Goal: Task Accomplishment & Management: Complete application form

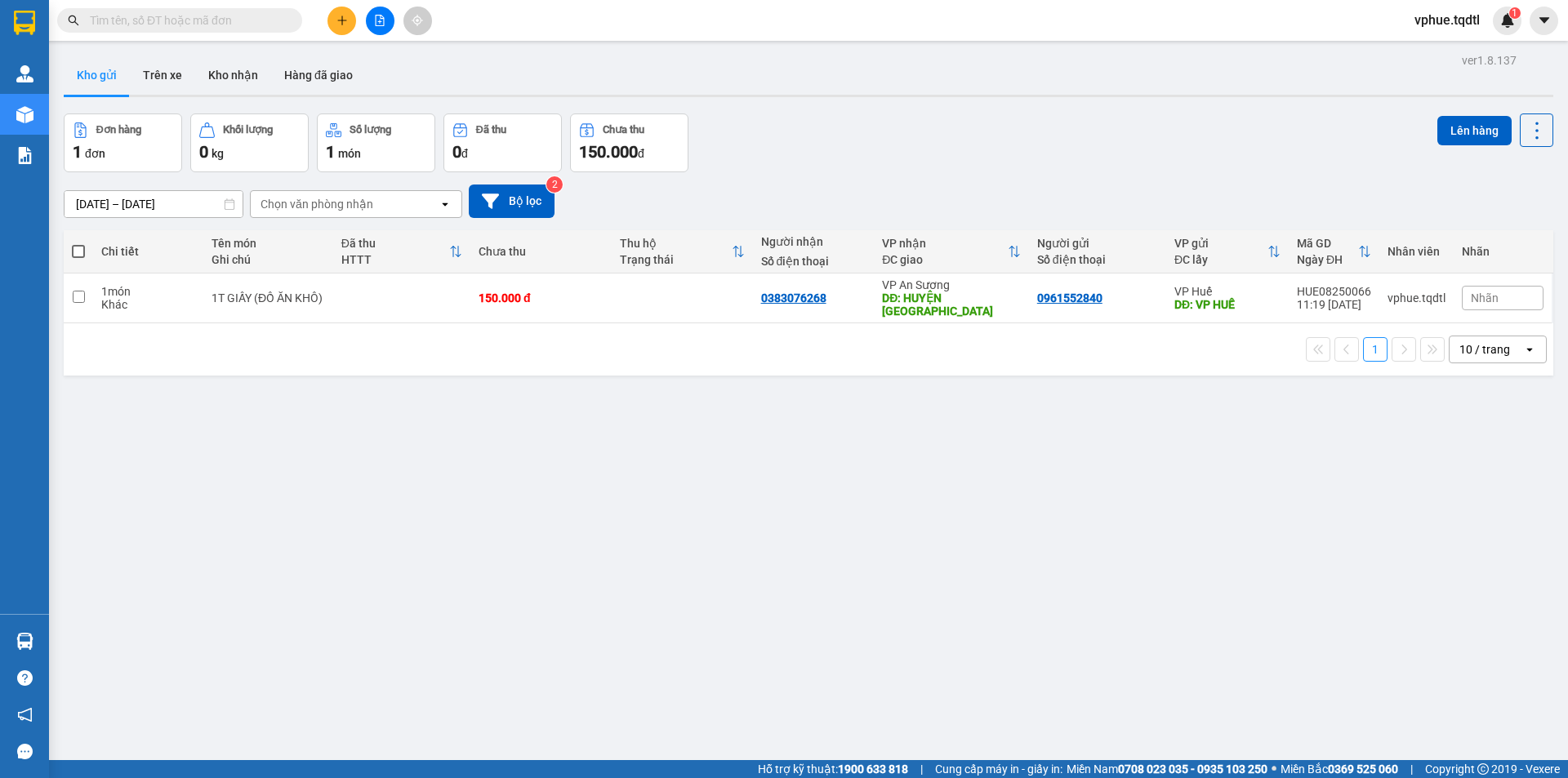
click at [341, 19] on icon "plus" at bounding box center [342, 20] width 12 height 12
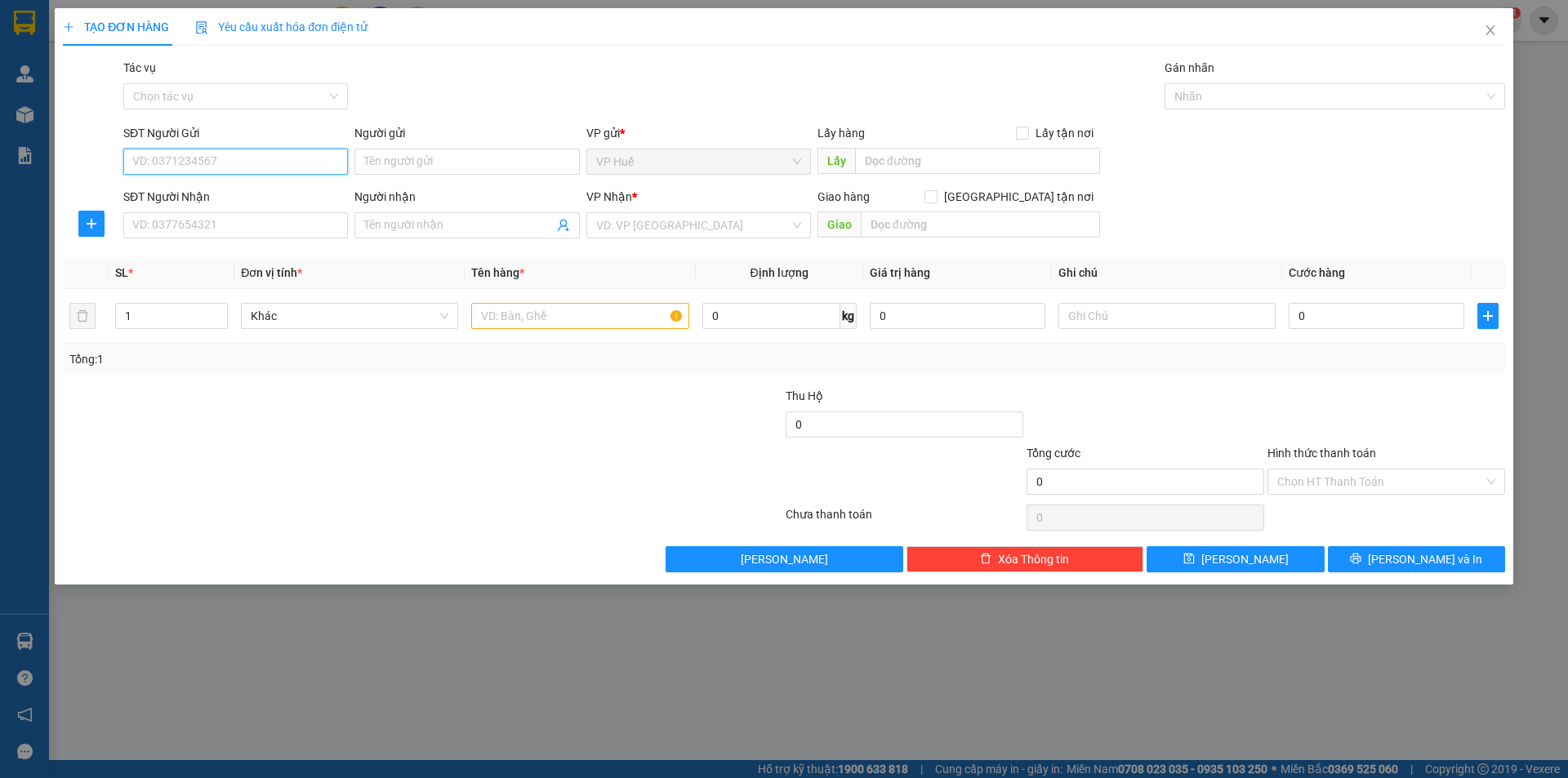
paste input "0914190015"
type input "0914190015"
click at [306, 199] on div "0914190015" at bounding box center [235, 195] width 205 height 18
type input "VP HUẾ"
type input "0948195572"
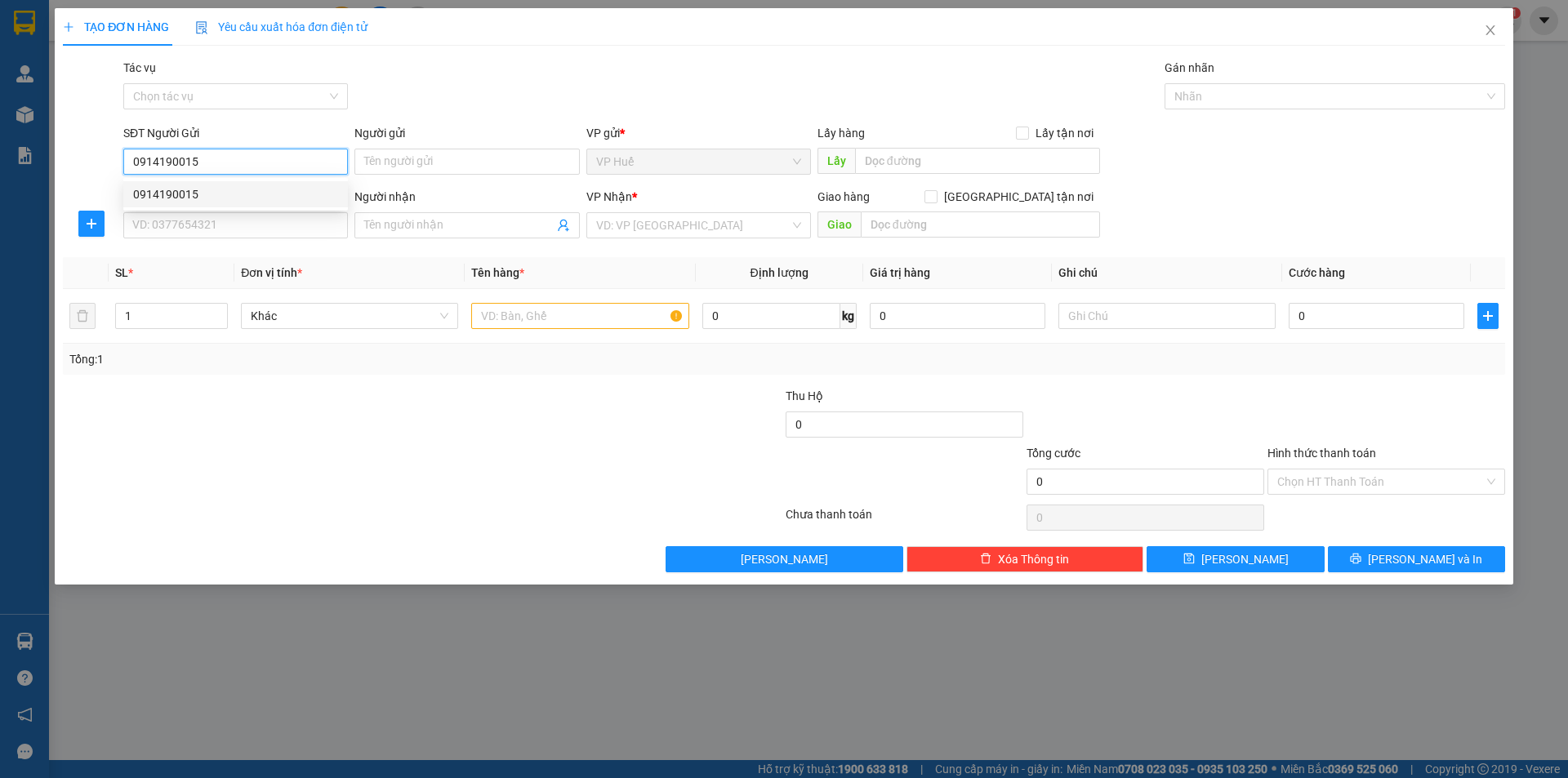
type input "ĐỨC TRỌNG"
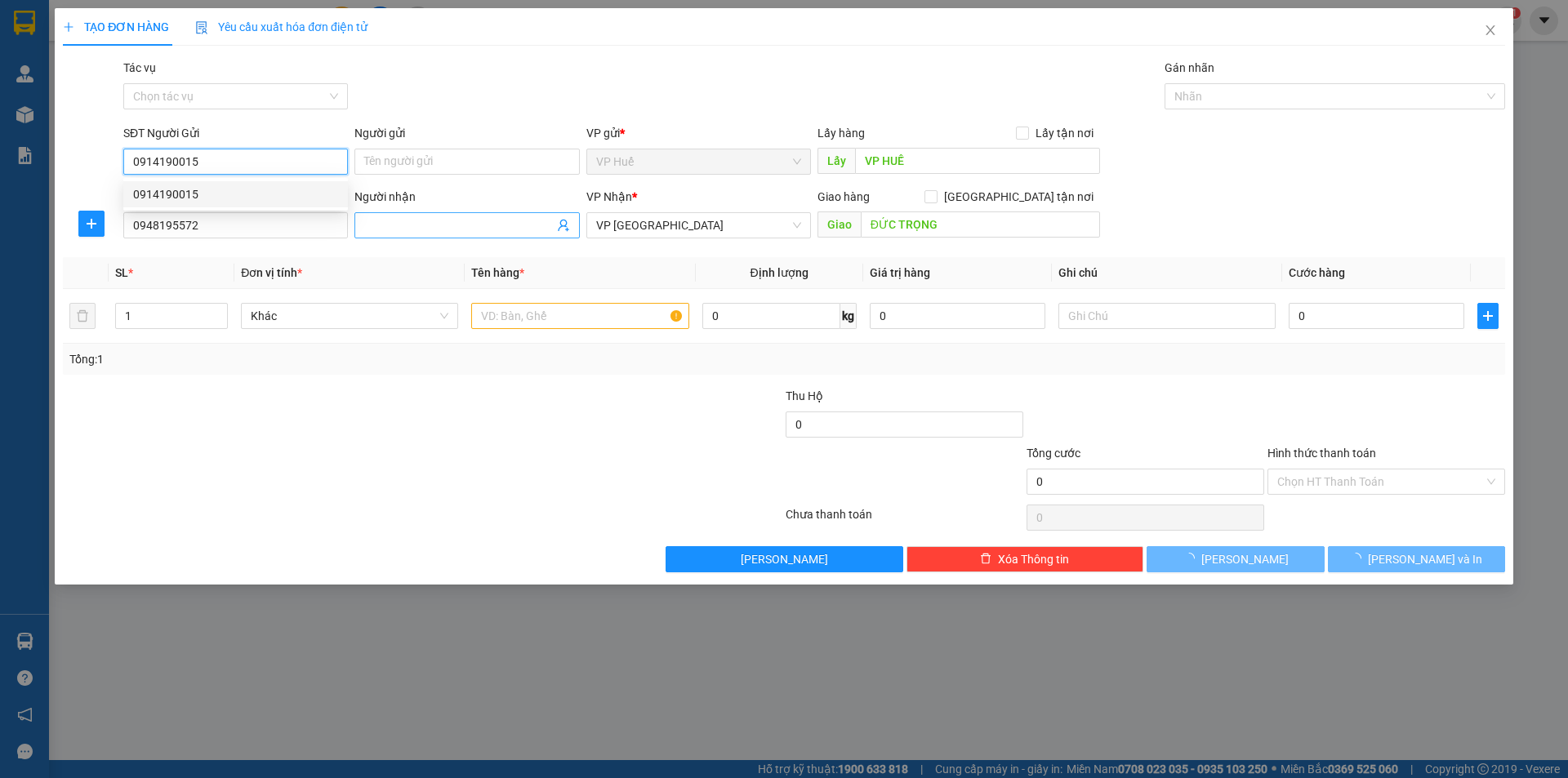
type input "100.000"
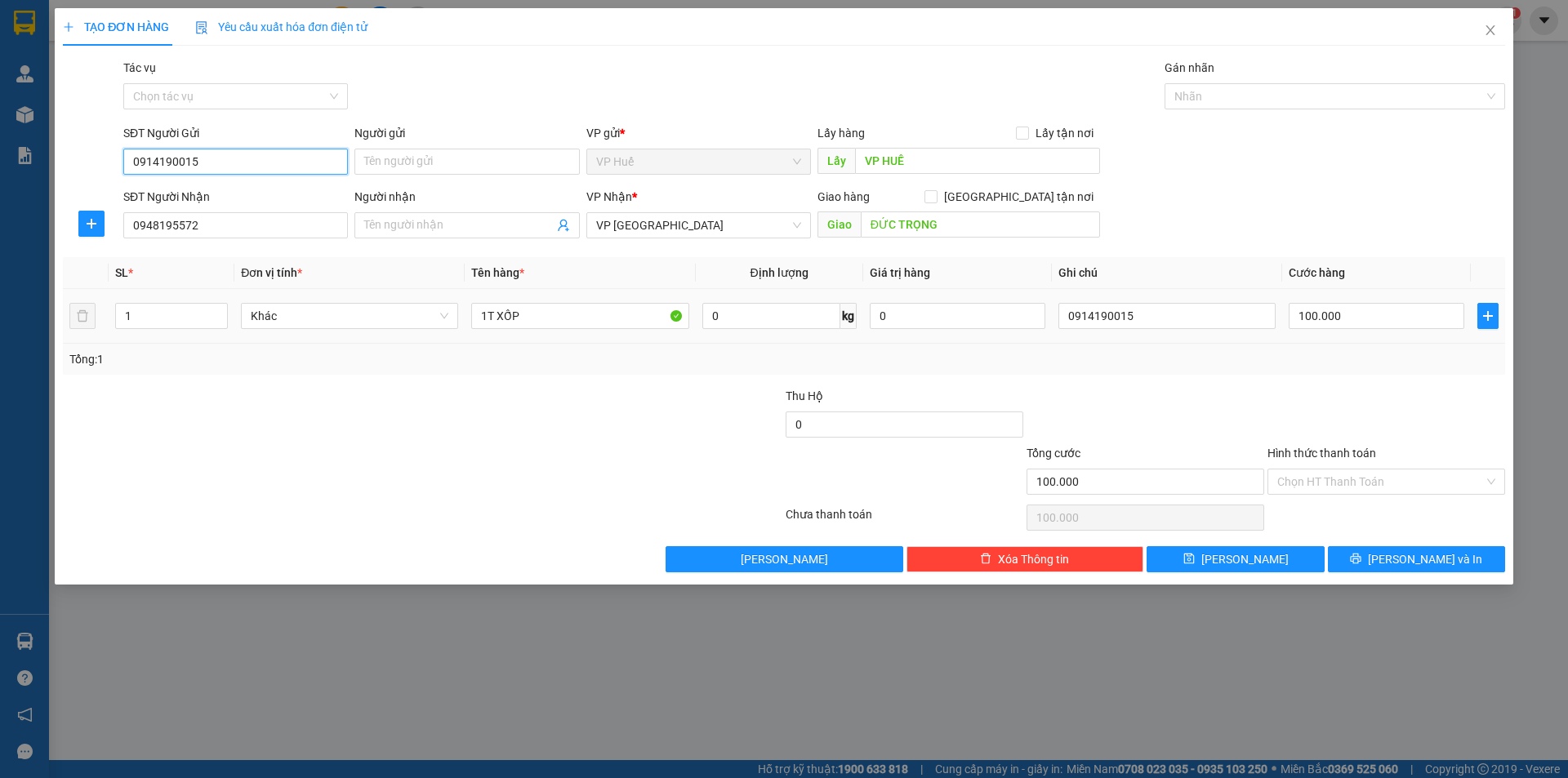
type input "0914190015"
drag, startPoint x: 437, startPoint y: 385, endPoint x: 604, endPoint y: 331, distance: 175.5
click at [441, 385] on div "Transit Pickup Surcharge Ids Transit Deliver Surcharge Ids Transit Deliver Surc…" at bounding box center [784, 316] width 1442 height 514
click at [491, 312] on input "1T XỐP" at bounding box center [580, 316] width 217 height 26
click at [495, 316] on input "1T XỐP" at bounding box center [580, 316] width 217 height 26
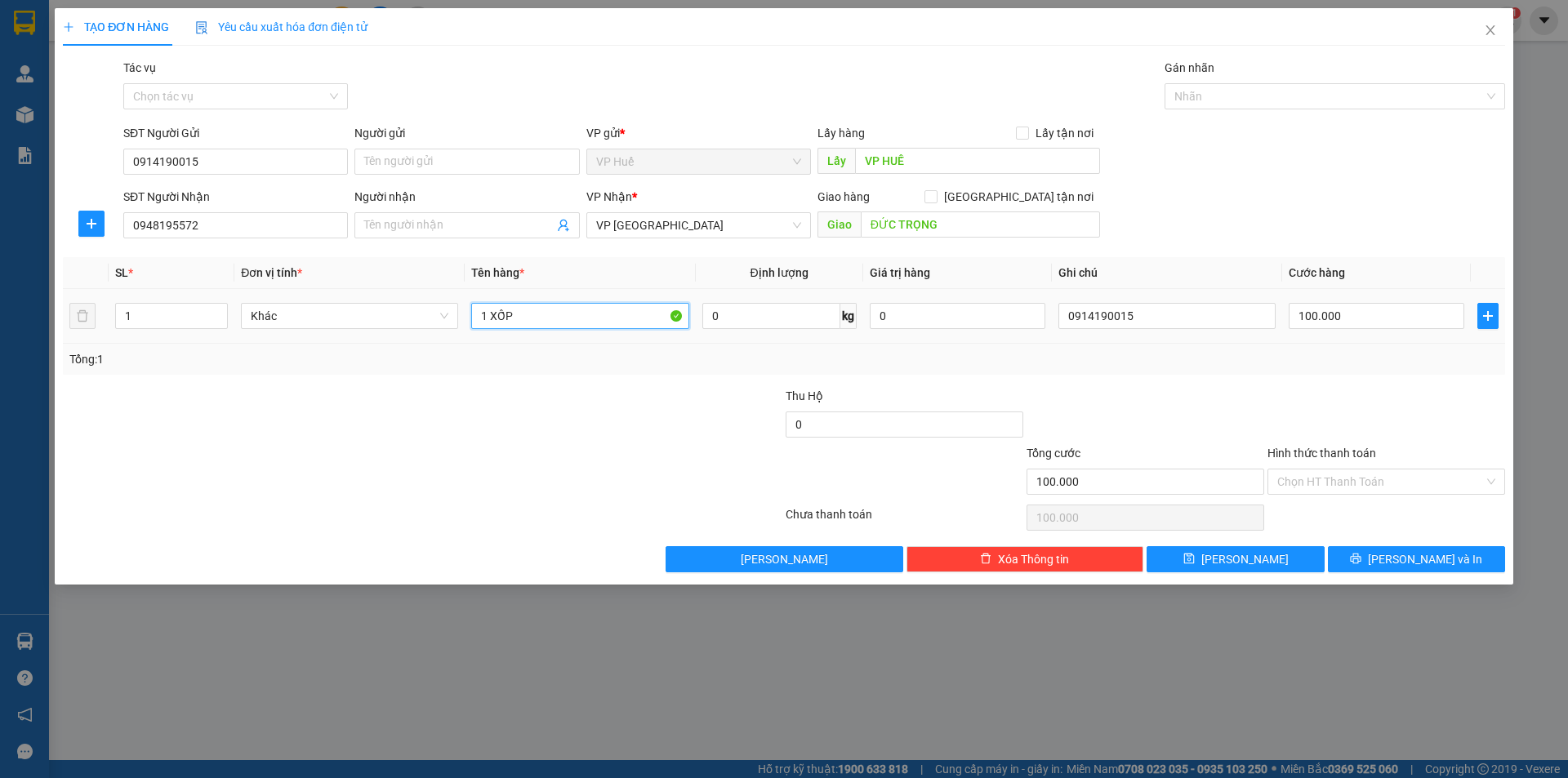
type input "1 XỐP"
drag, startPoint x: 1411, startPoint y: 302, endPoint x: 1331, endPoint y: 305, distance: 80.1
click at [1331, 305] on div "100.000" at bounding box center [1376, 316] width 176 height 33
click at [1360, 307] on input "100.000" at bounding box center [1376, 316] width 176 height 26
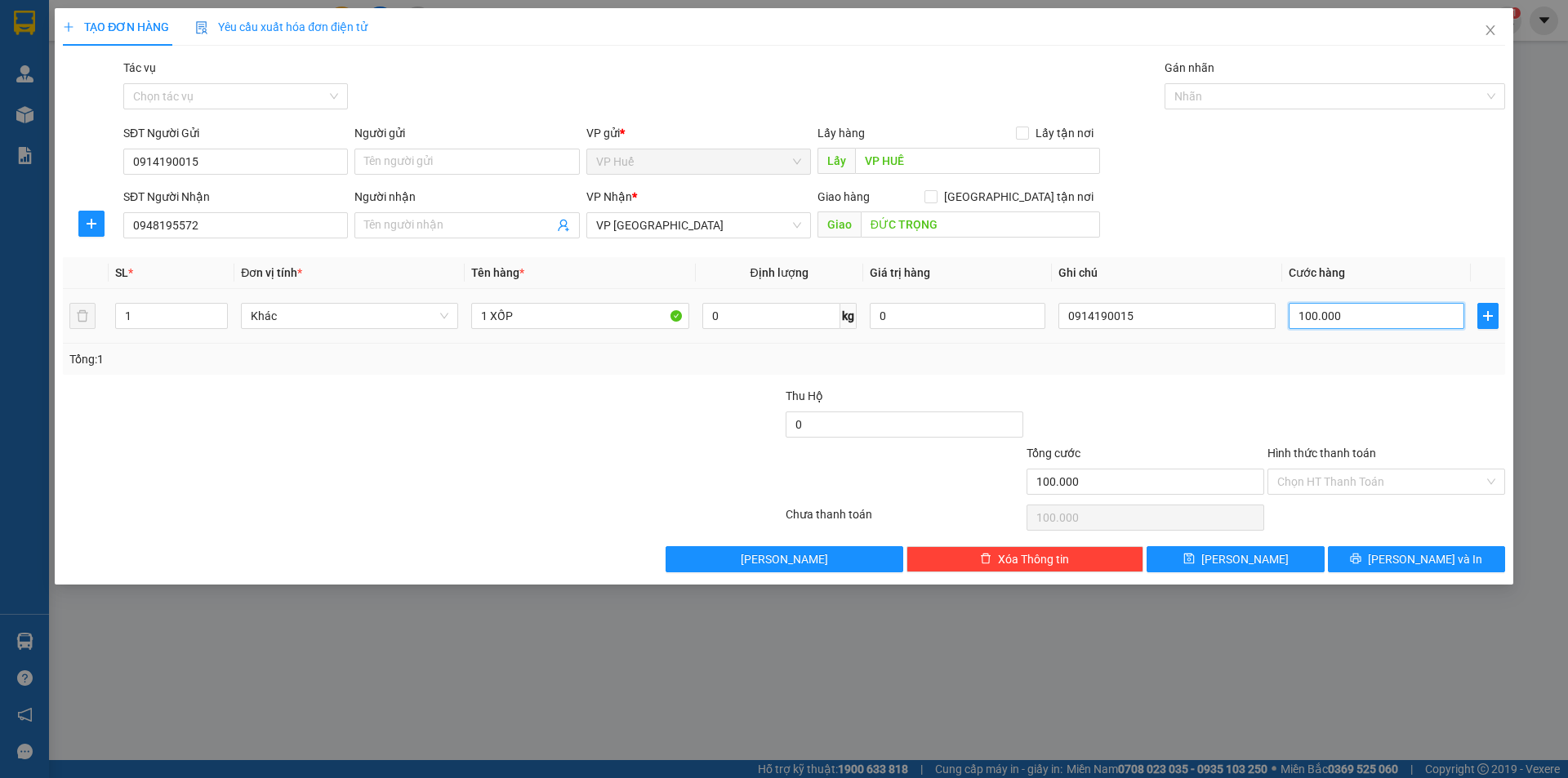
type input "2"
type input "20"
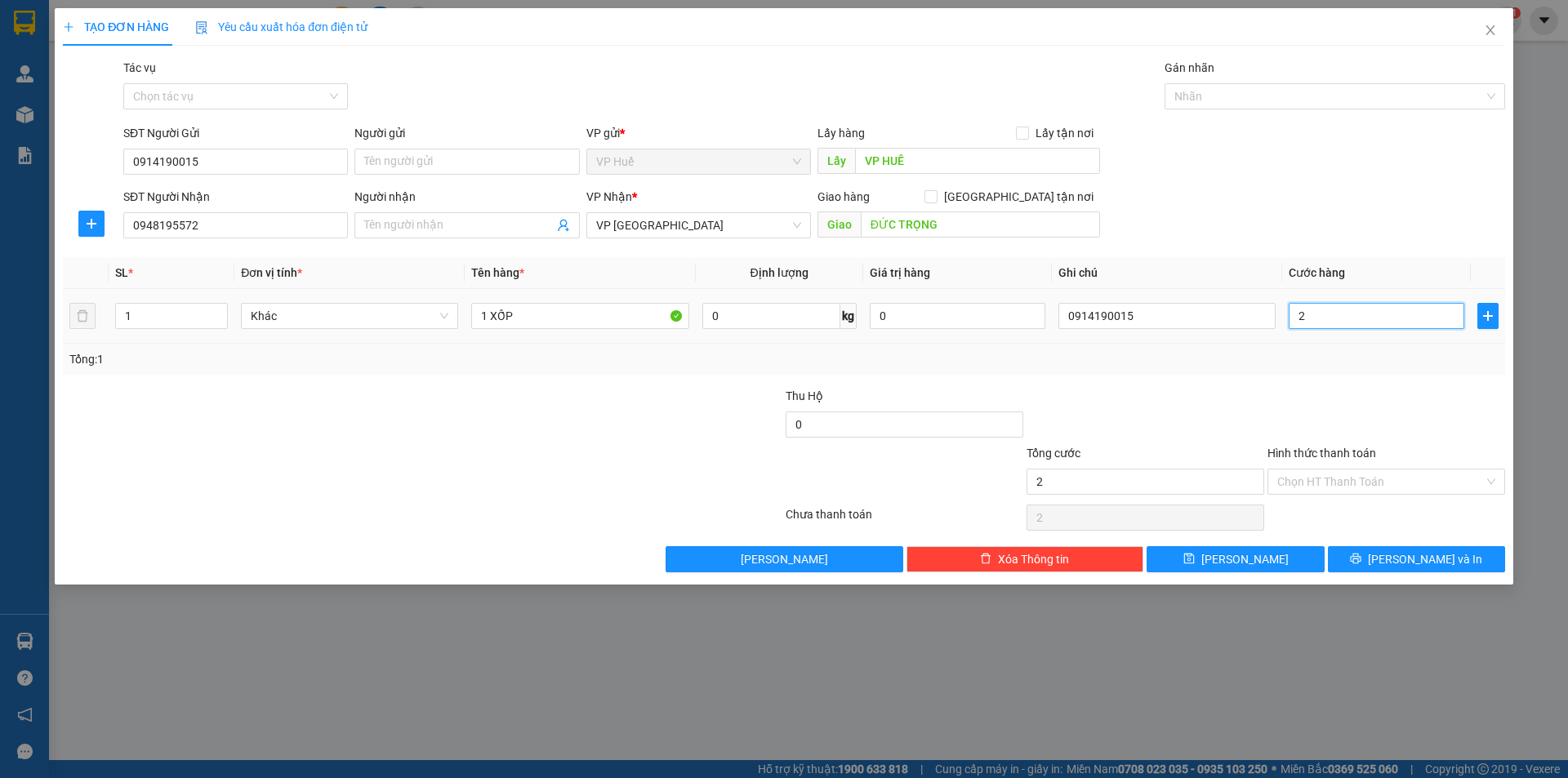
type input "20"
type input "200"
type input "2.000"
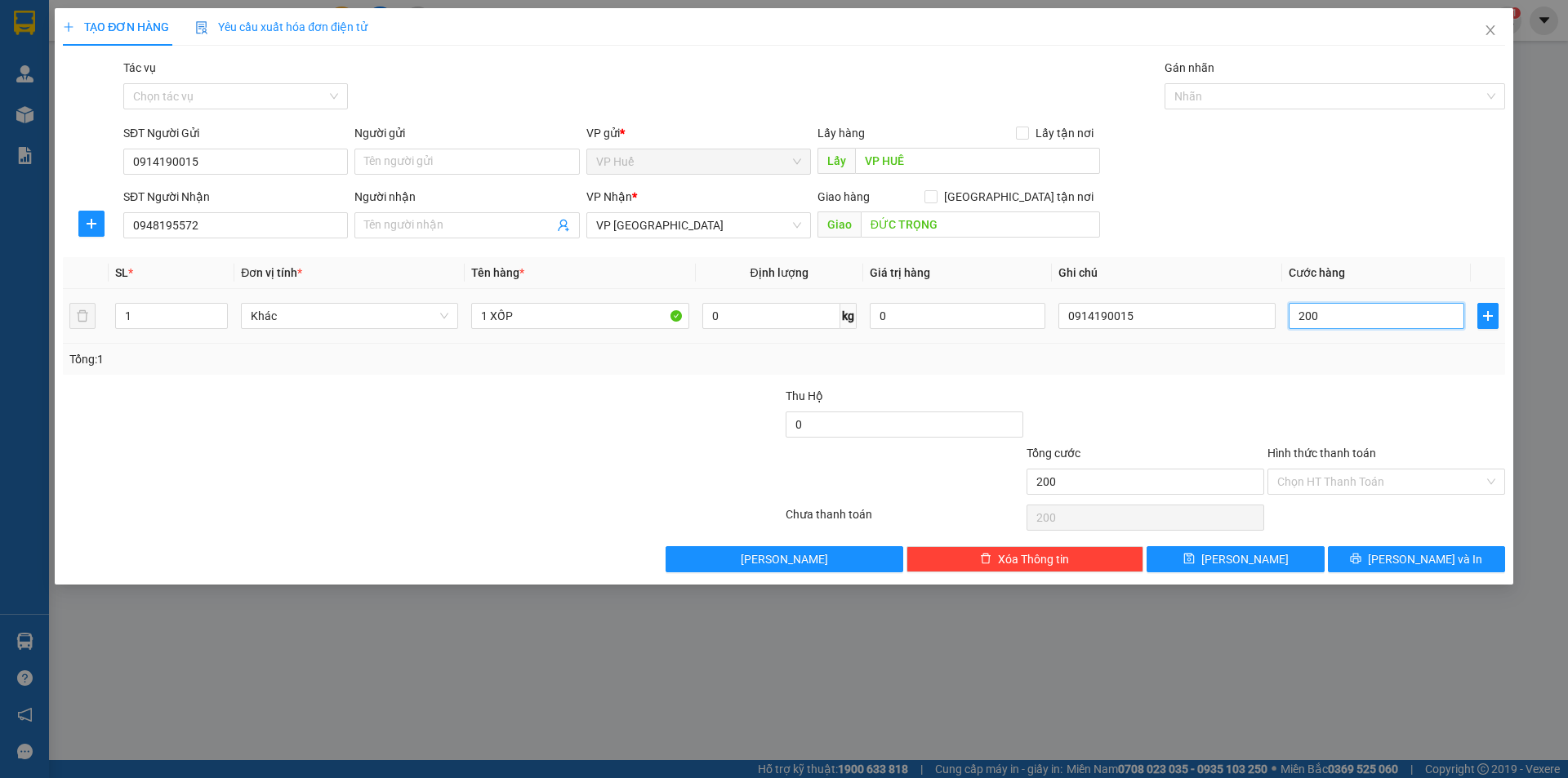
type input "2.000"
type input "20.000"
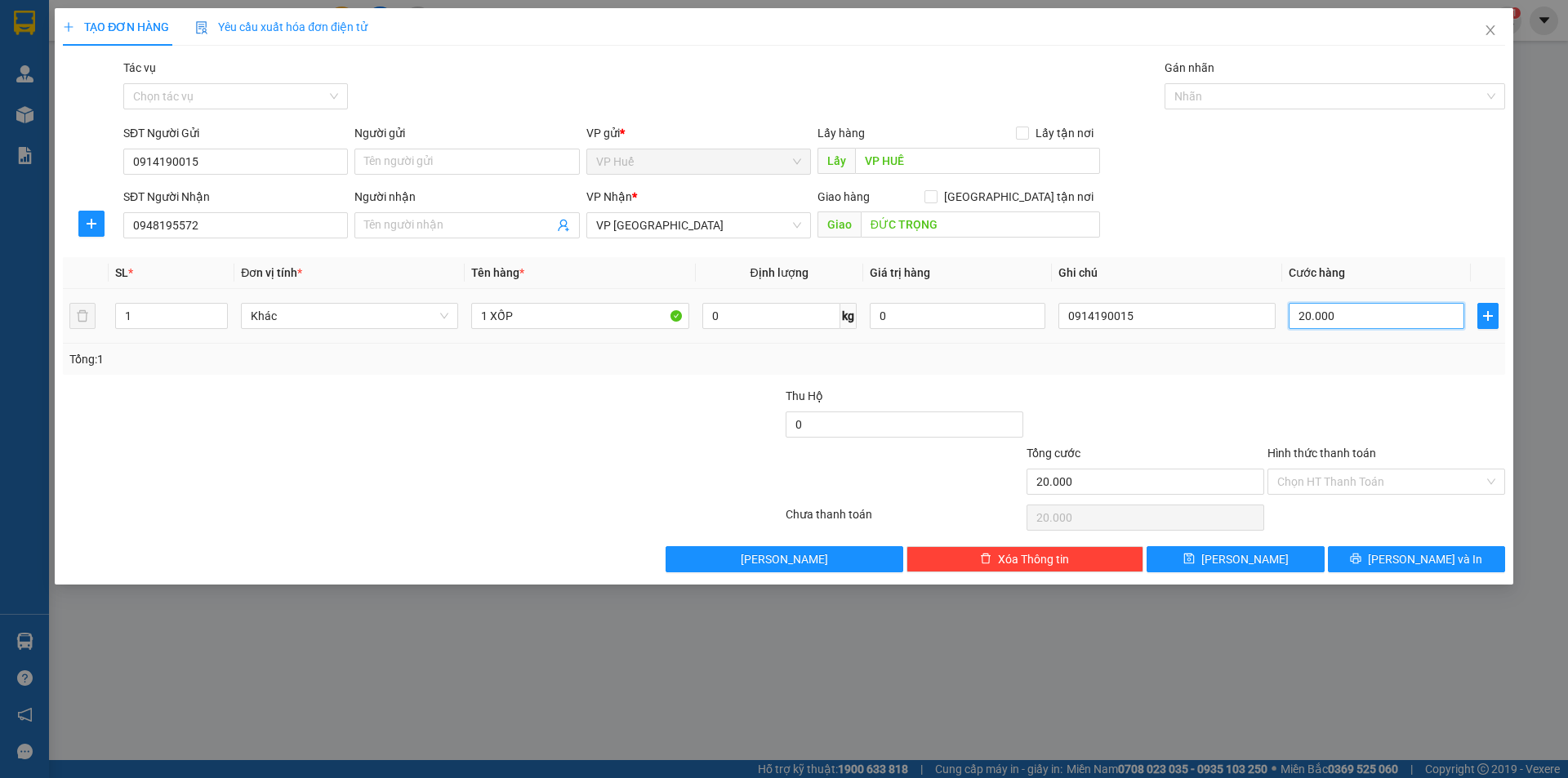
type input "200.000"
click at [626, 438] on div at bounding box center [663, 415] width 241 height 57
click at [1116, 317] on input "0914190015" at bounding box center [1167, 316] width 217 height 26
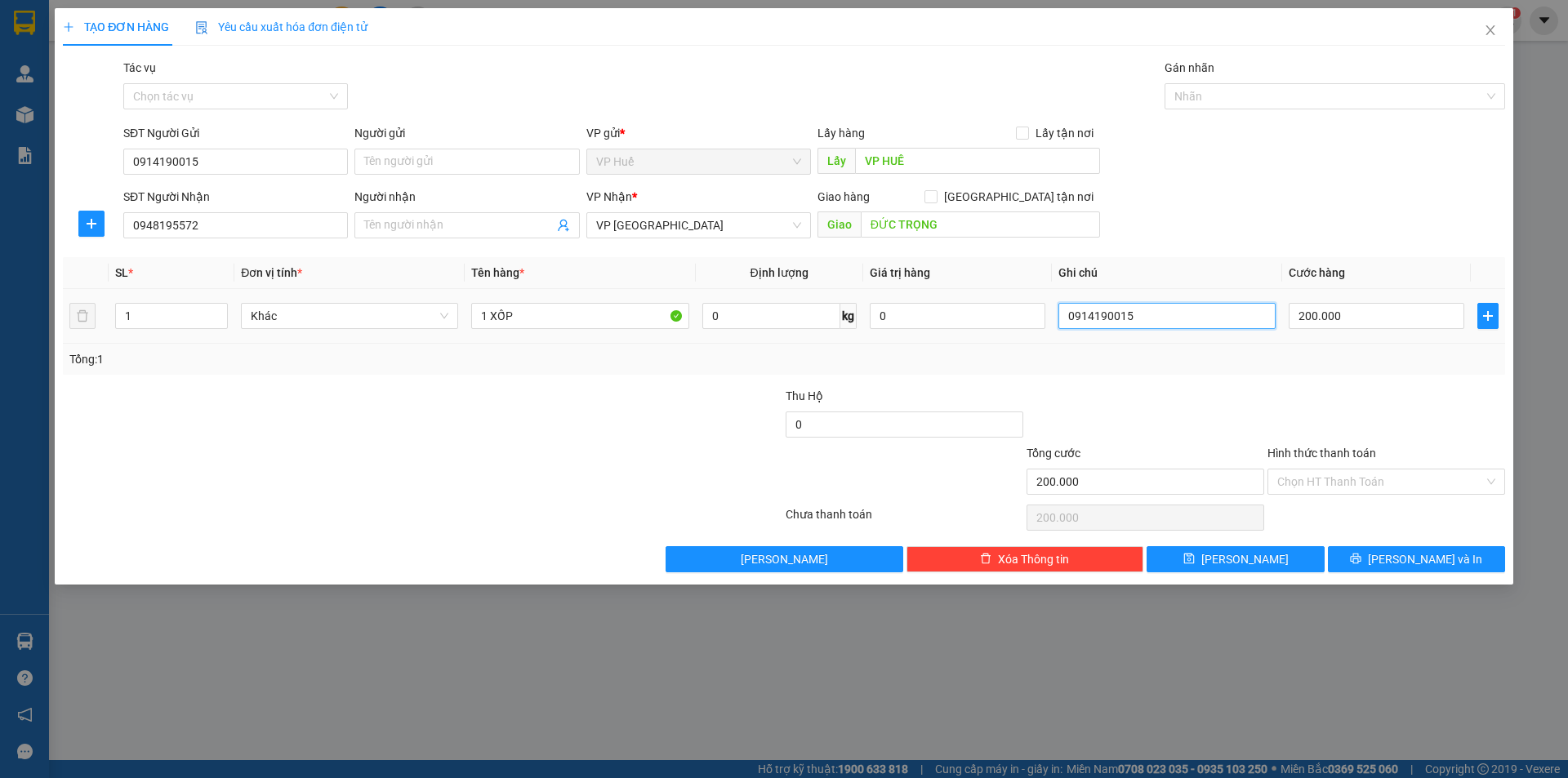
click at [1116, 317] on input "0914190015" at bounding box center [1167, 316] width 217 height 26
paste input "8195572"
type input "0918195572"
click at [280, 645] on div "TẠO ĐƠN HÀNG Yêu cầu xuất hóa đơn điện tử Transit Pickup Surcharge Ids Transit …" at bounding box center [784, 389] width 1568 height 778
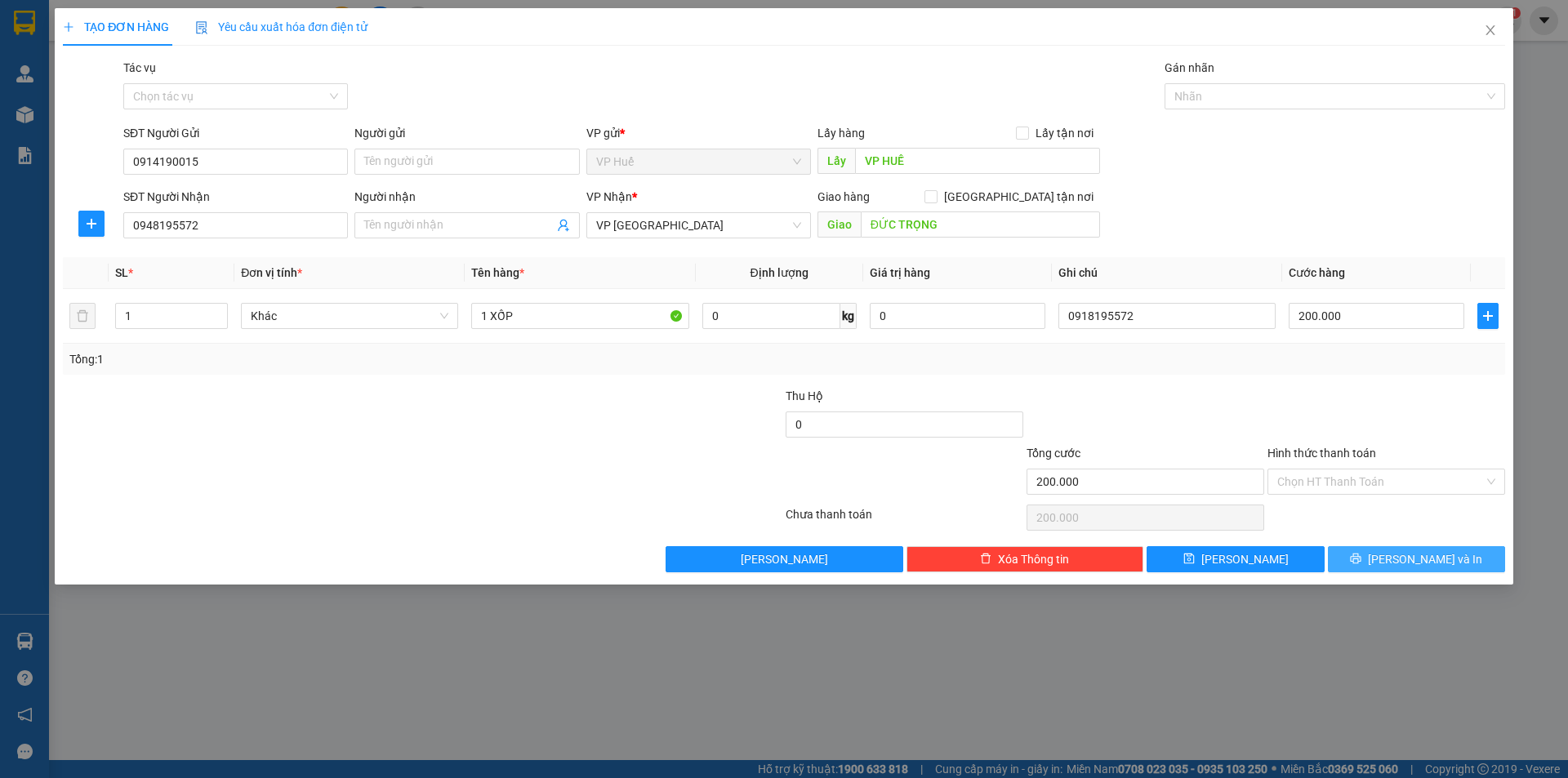
click at [1461, 560] on button "[PERSON_NAME] và In" at bounding box center [1416, 559] width 177 height 26
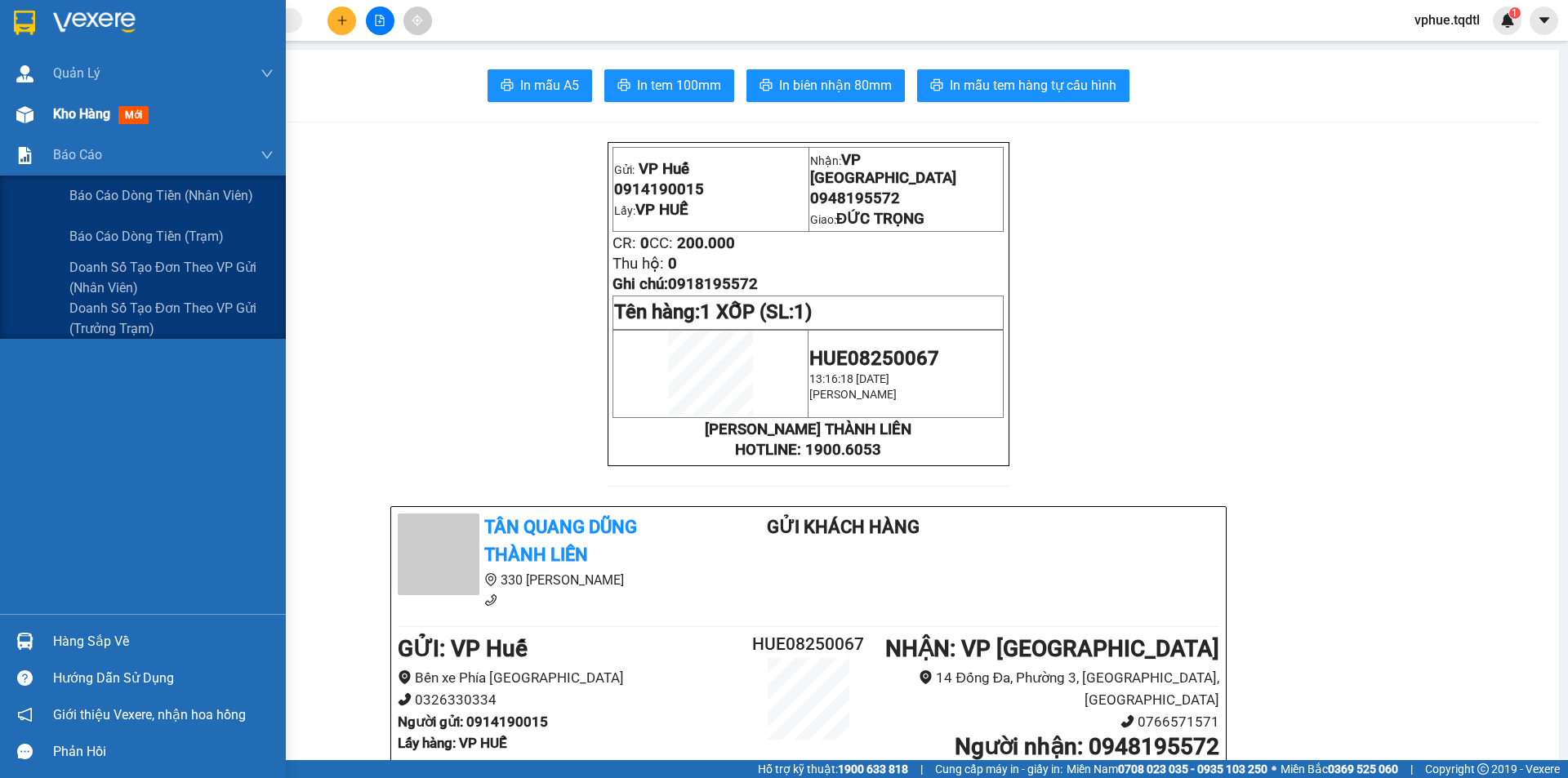
click at [95, 122] on span "Kho hàng" at bounding box center [81, 114] width 57 height 15
